Goal: Find specific page/section: Find specific page/section

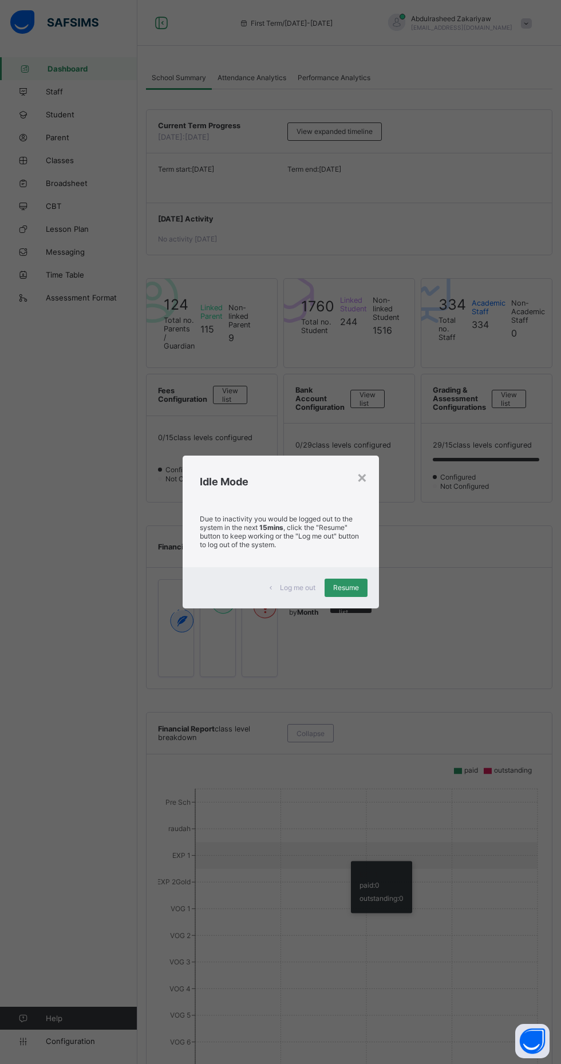
scroll to position [109, 0]
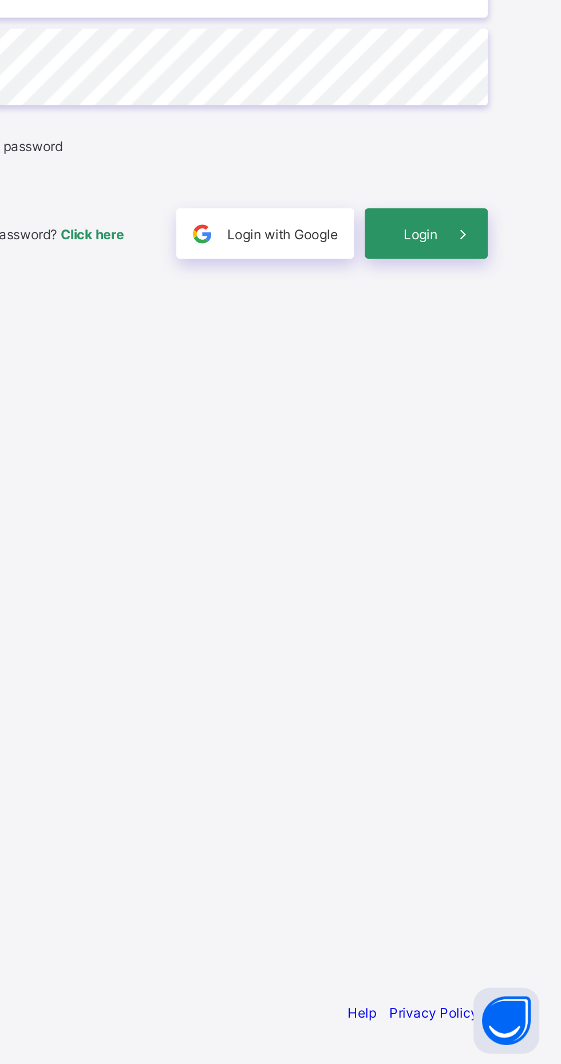
scroll to position [87, 0]
click at [493, 626] on span "Login" at bounding box center [488, 630] width 18 height 9
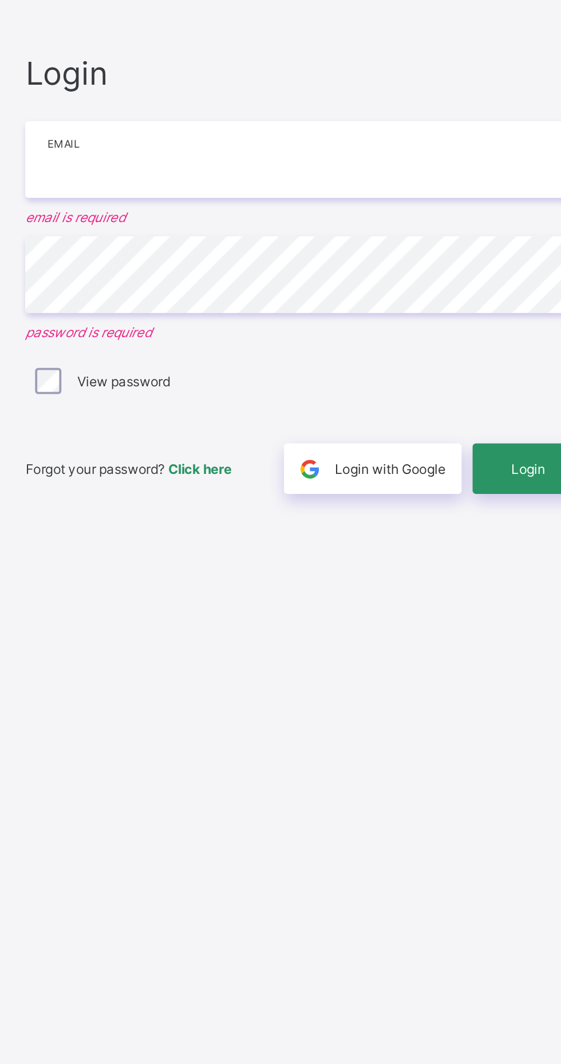
click at [279, 463] on input "email" at bounding box center [374, 483] width 298 height 40
type input "**********"
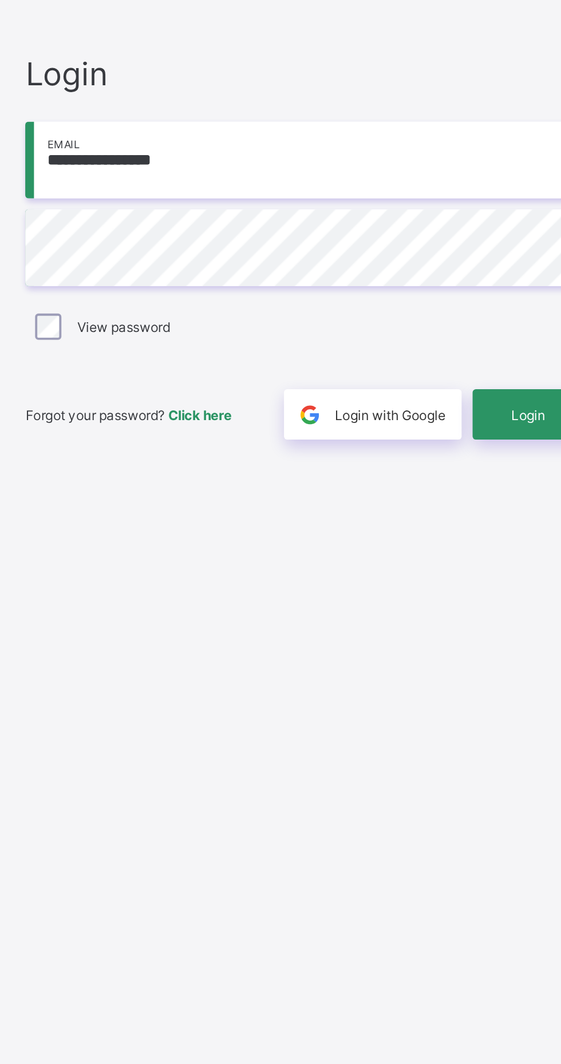
click at [498, 617] on span at bounding box center [509, 630] width 26 height 26
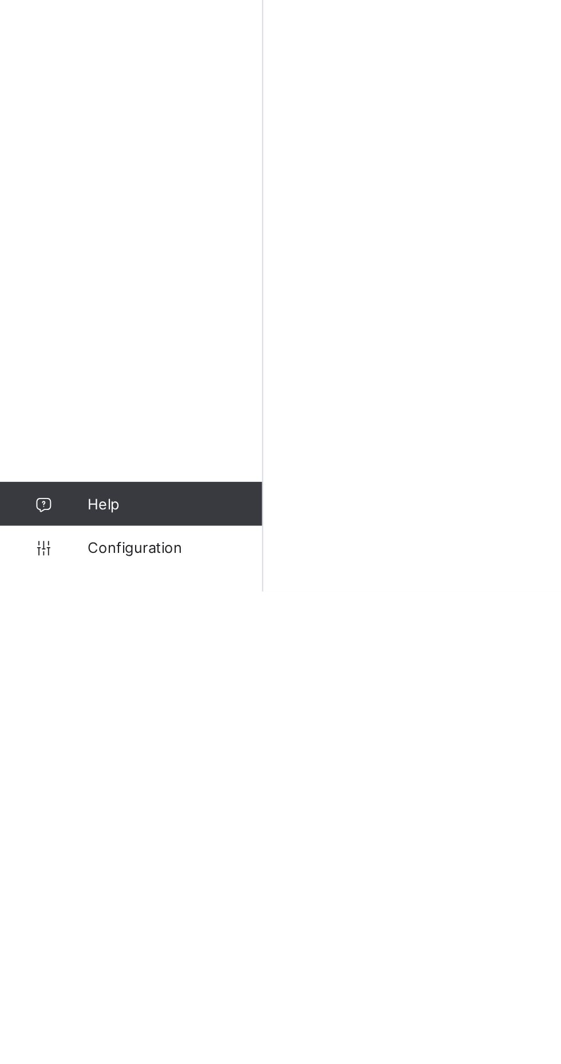
click at [59, 1023] on span "Help" at bounding box center [91, 1018] width 91 height 9
